Goal: Information Seeking & Learning: Learn about a topic

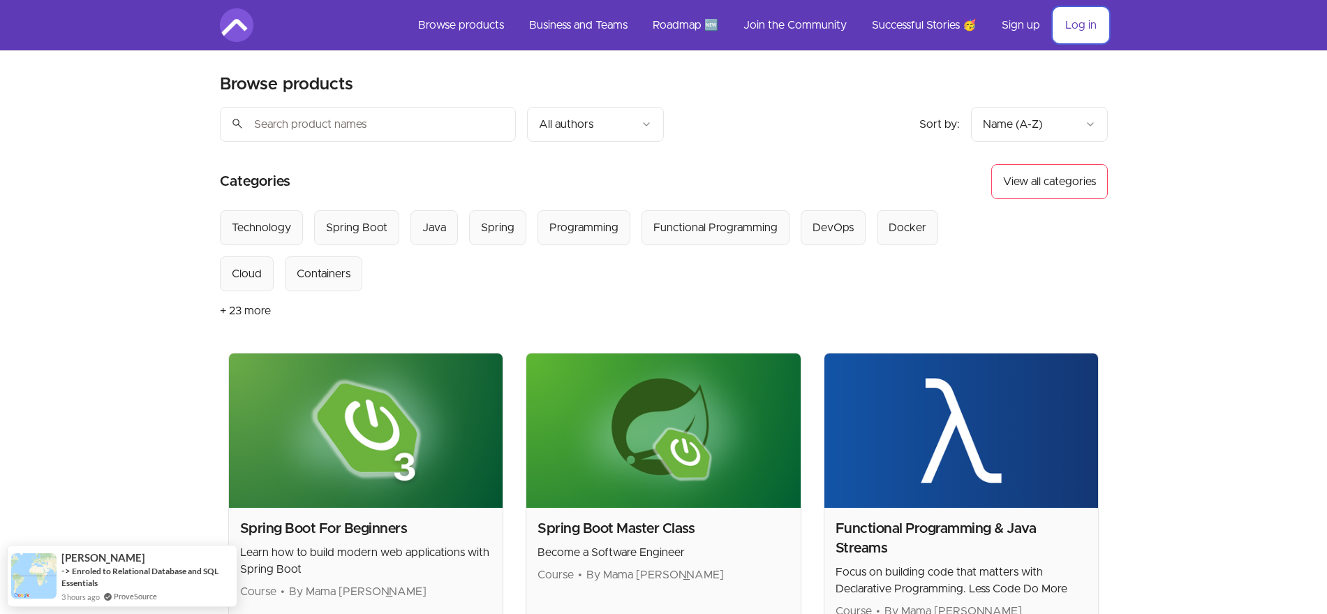
click at [1060, 24] on link "Log in" at bounding box center [1081, 25] width 54 height 34
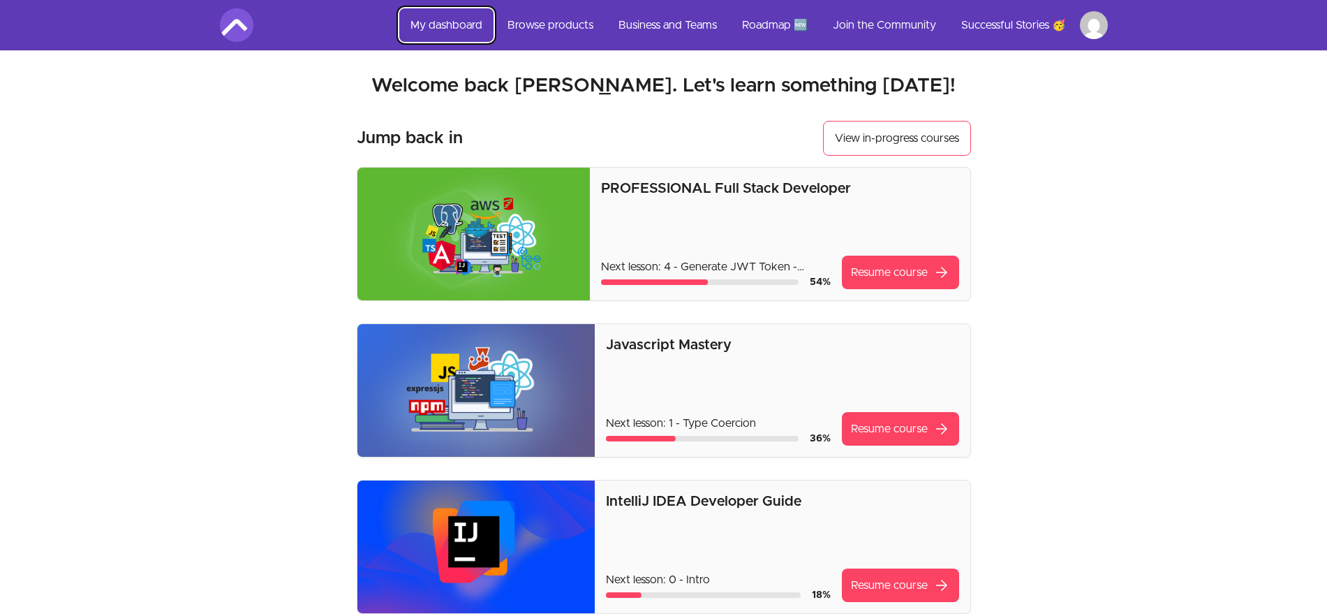
click at [450, 11] on link "My dashboard" at bounding box center [446, 25] width 94 height 34
click at [522, 14] on link "Browse products" at bounding box center [550, 25] width 108 height 34
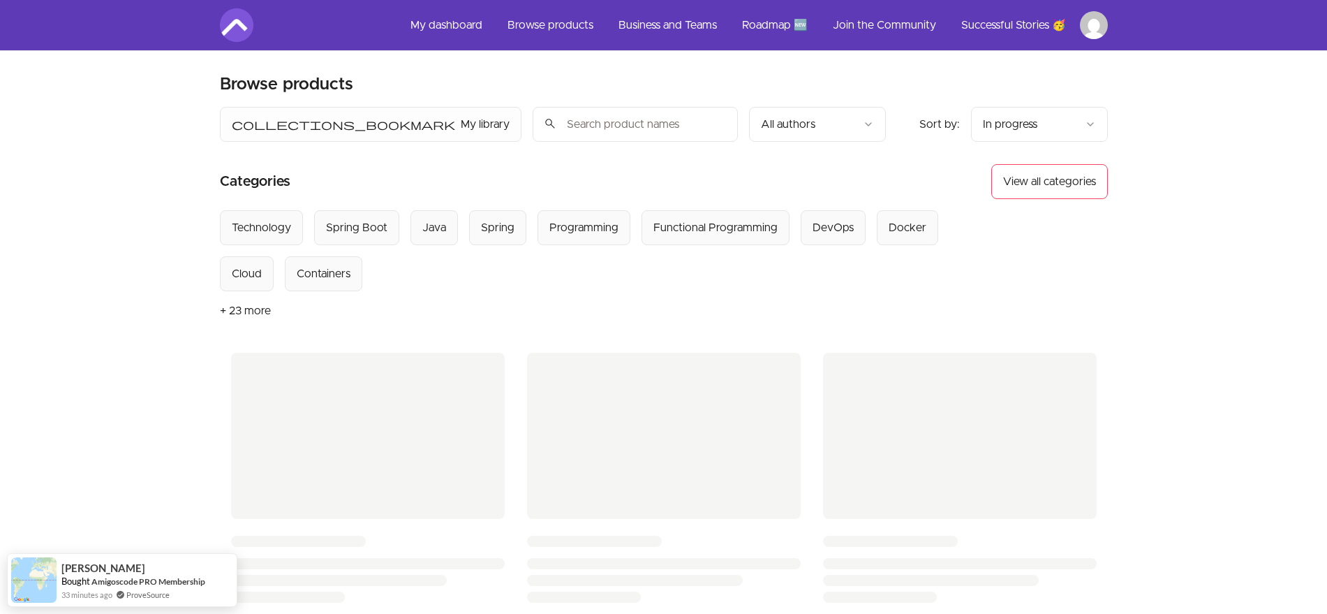
click at [427, 203] on article "Categories View all categories Select from all categories: Technology Spring Bo…" at bounding box center [664, 247] width 888 height 166
click at [424, 205] on article "Categories View all categories Select from all categories: Technology Spring Bo…" at bounding box center [664, 247] width 888 height 166
click at [426, 232] on div "Java" at bounding box center [434, 227] width 24 height 17
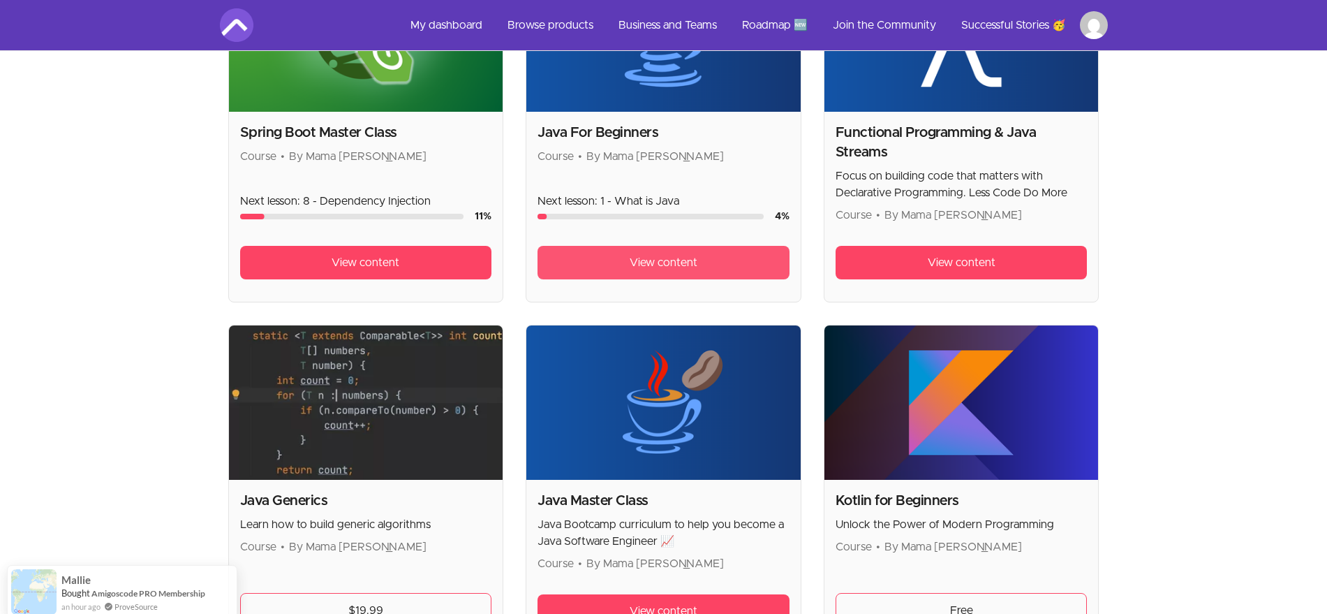
scroll to position [686, 0]
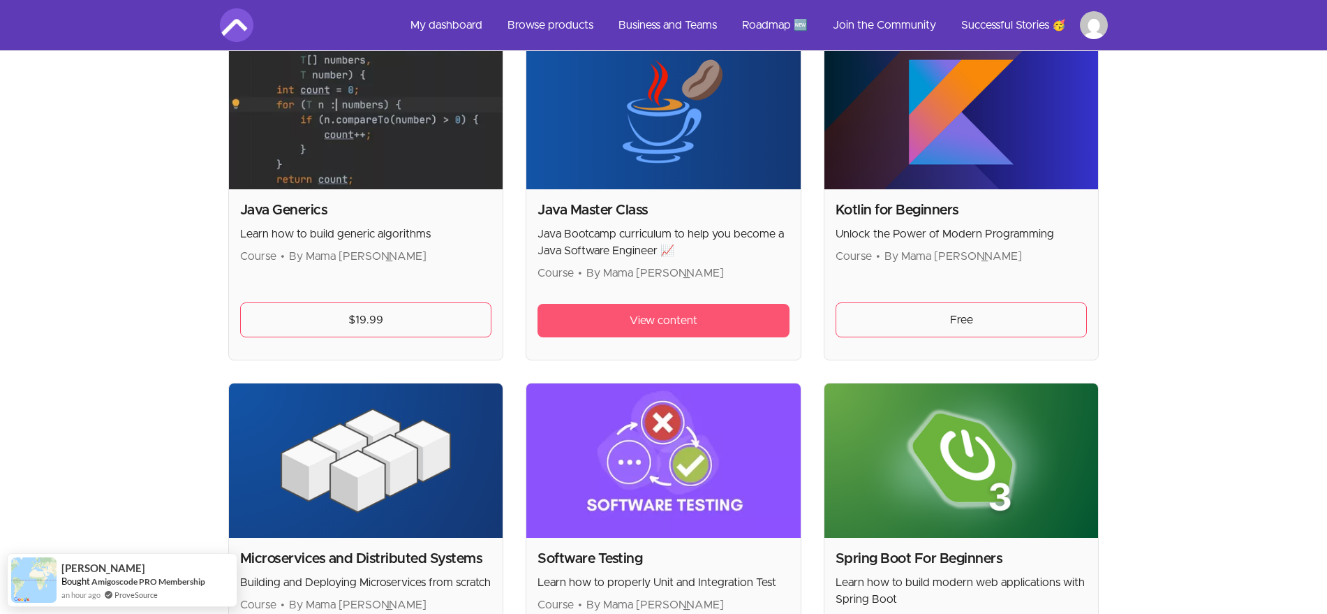
click at [626, 304] on link "View content" at bounding box center [664, 321] width 252 height 34
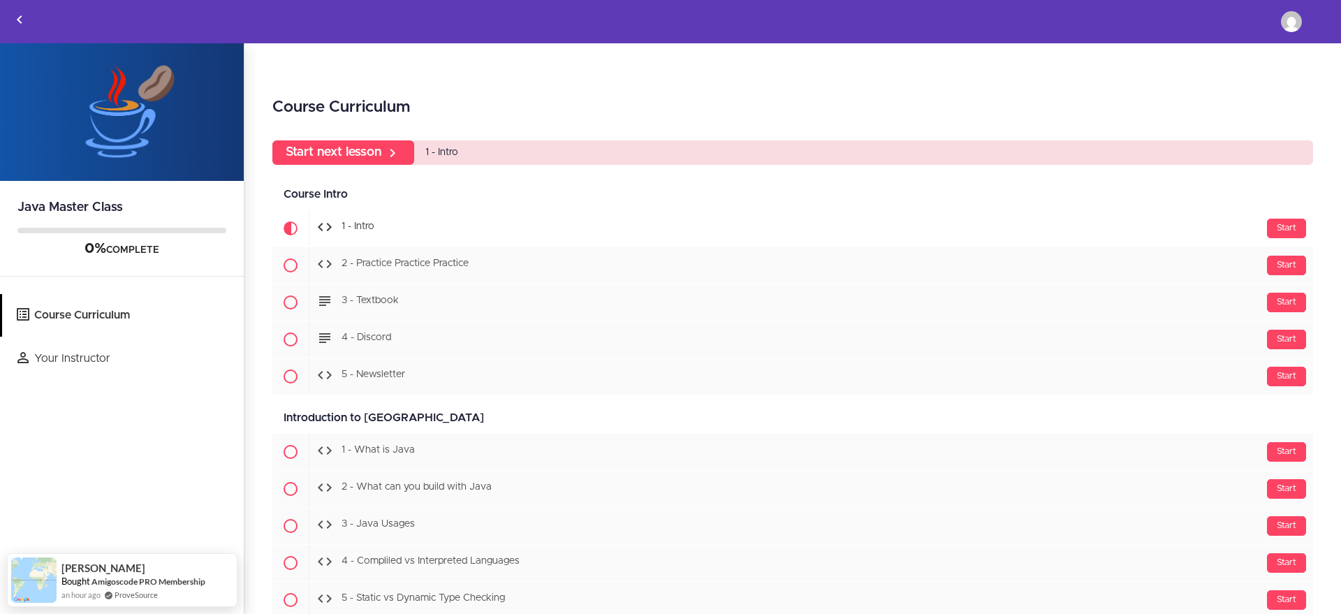
click at [527, 209] on div "Course Intro Available in days days after you enroll" at bounding box center [792, 194] width 1040 height 31
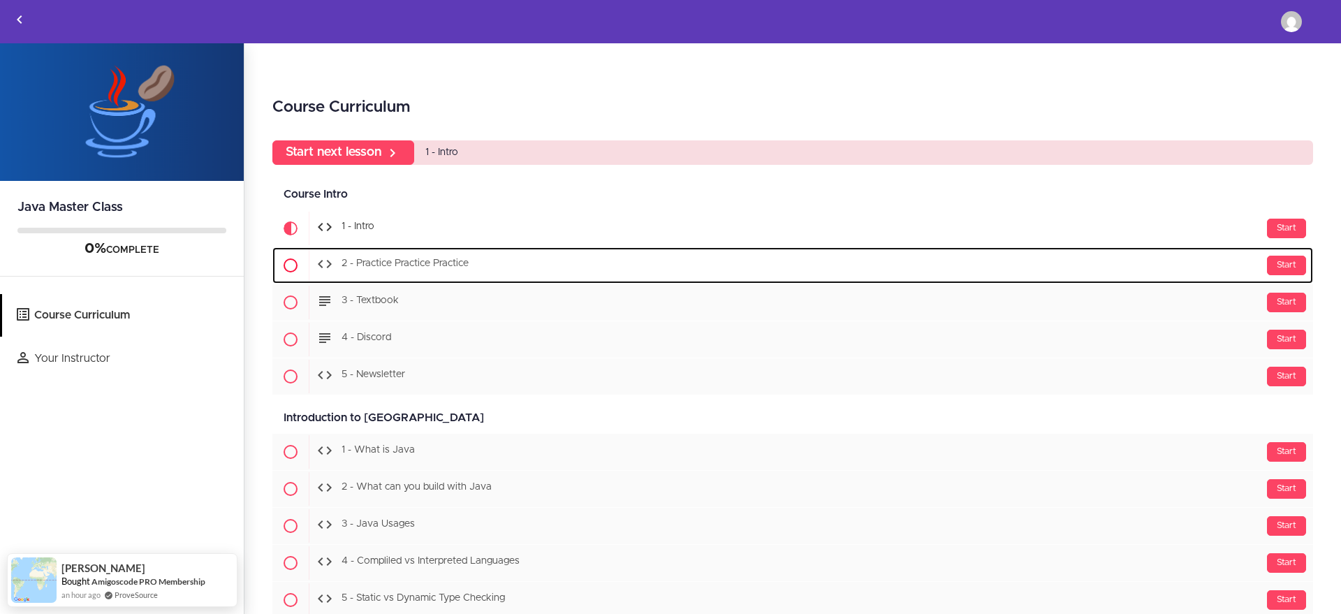
click at [443, 247] on link "Start 2 - Practice Practice Practice" at bounding box center [792, 265] width 1040 height 36
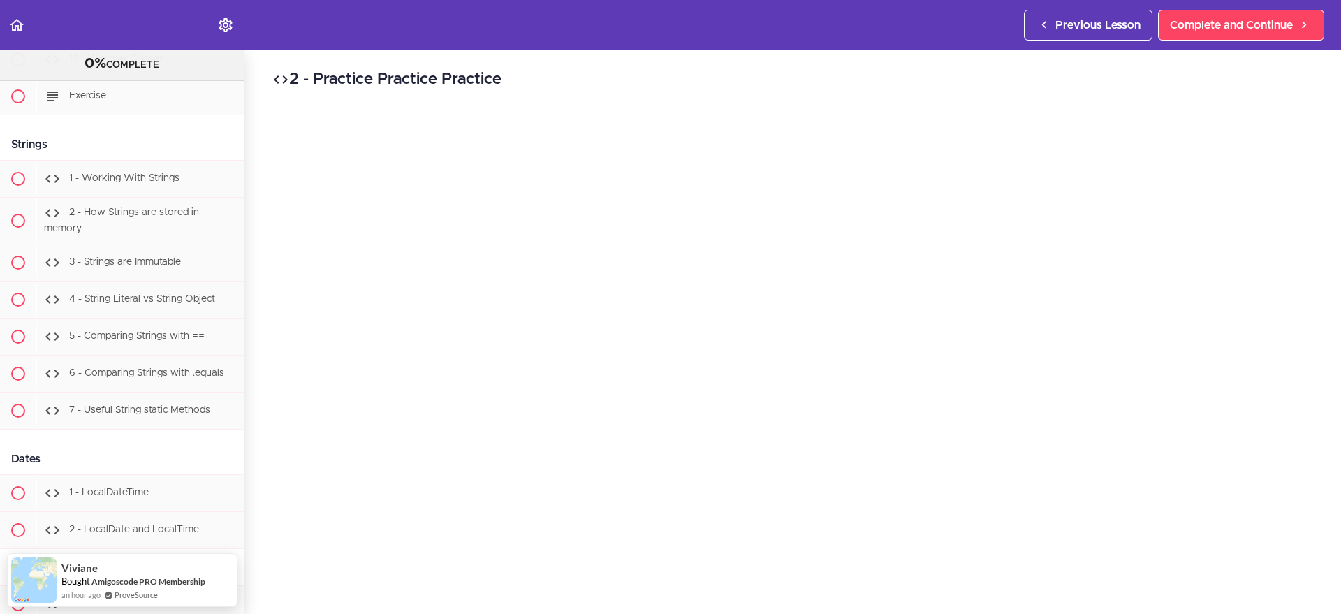
scroll to position [4784, 0]
